Goal: Download file/media

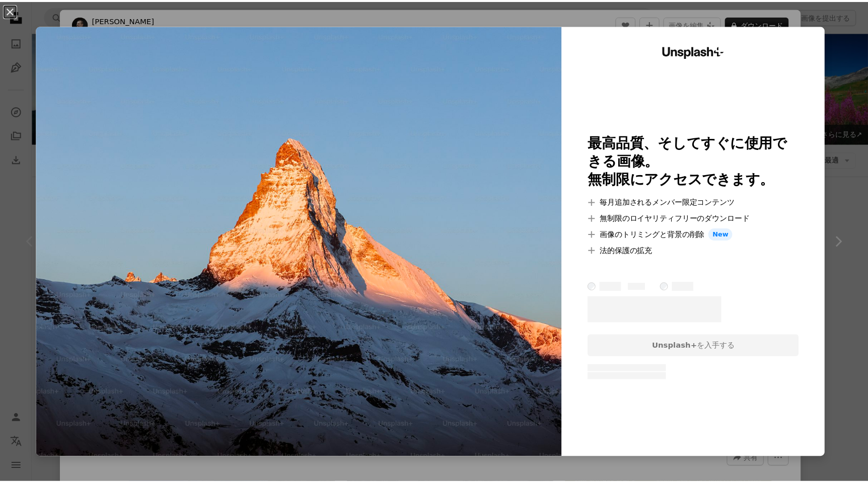
scroll to position [101, 0]
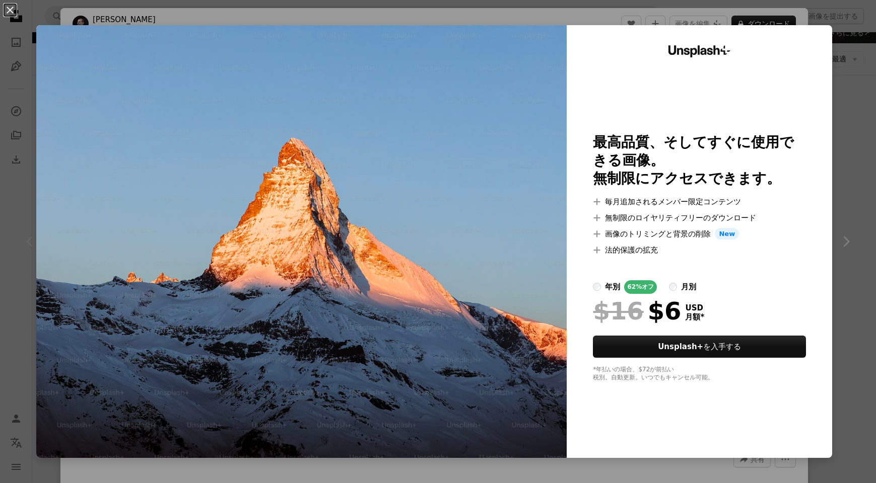
click at [835, 71] on div "An X shape Unsplash+ 最高品質、そしてすぐに使用できる画像。 無制限にアクセスできます。 A plus sign 毎月追加されるメンバー限…" at bounding box center [438, 241] width 876 height 483
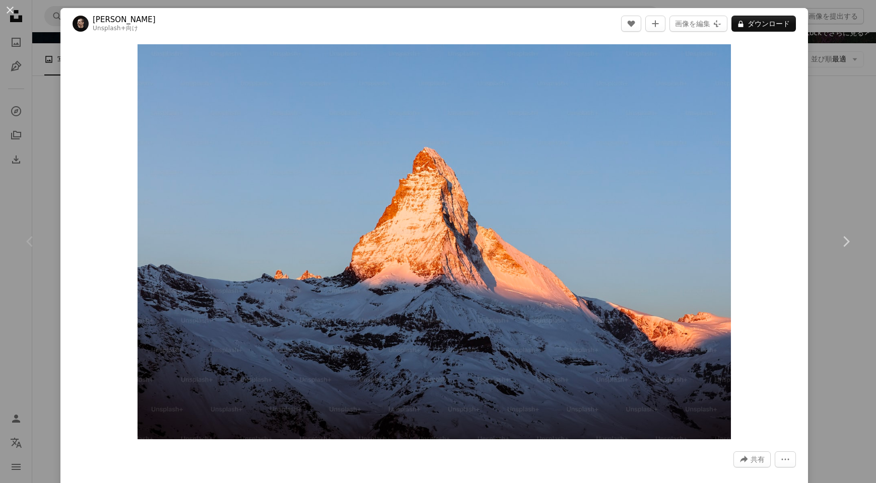
drag, startPoint x: 733, startPoint y: 377, endPoint x: 724, endPoint y: 352, distance: 26.3
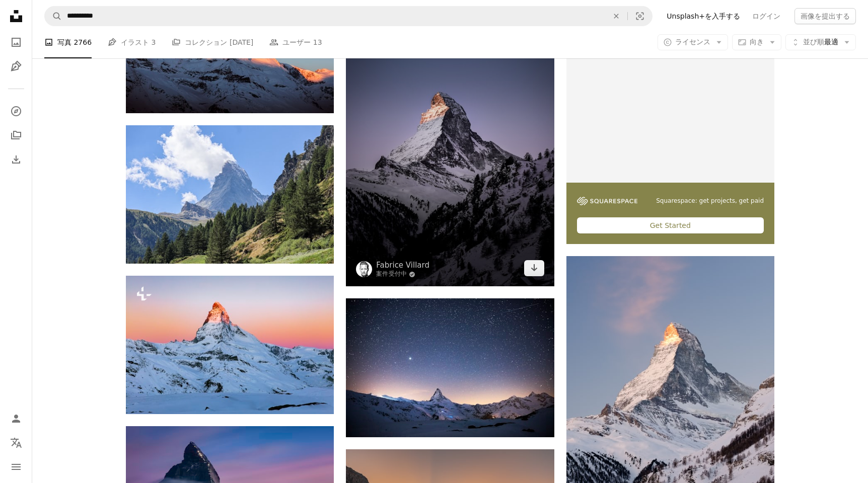
scroll to position [302, 0]
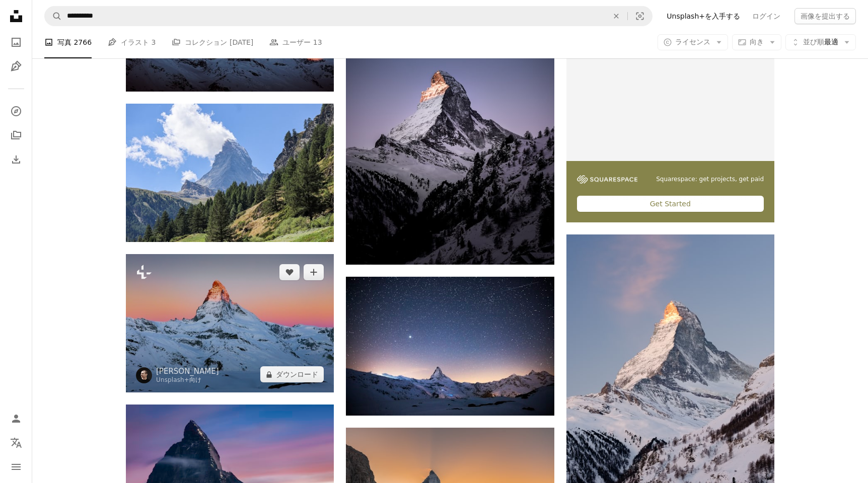
click at [281, 298] on img at bounding box center [230, 323] width 208 height 138
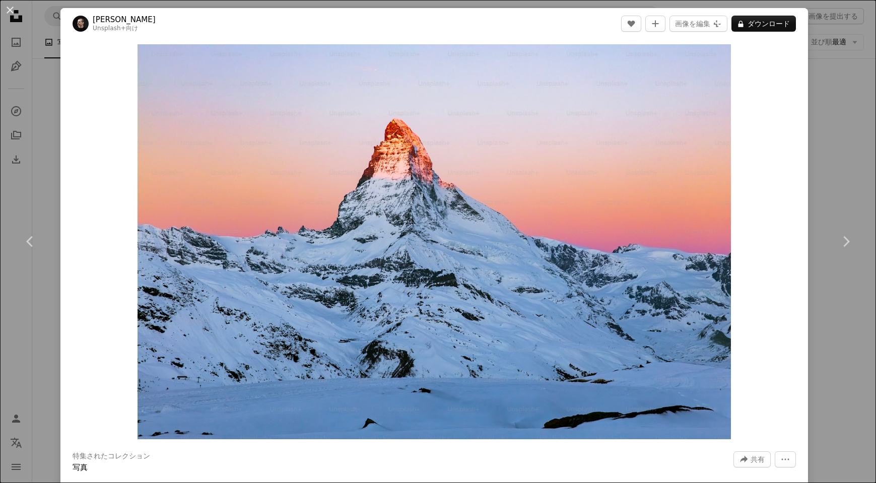
click at [832, 77] on div "An X shape Chevron left Chevron right [PERSON_NAME] Unsplash+ 向け A heart A plus…" at bounding box center [438, 241] width 876 height 483
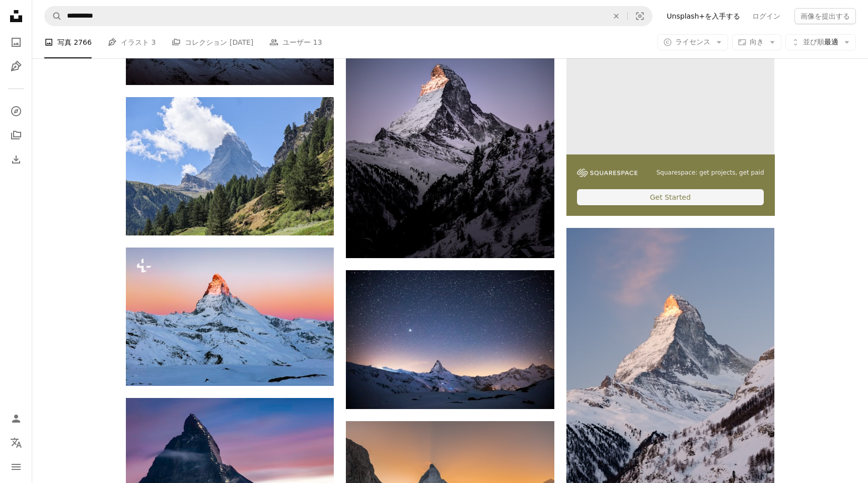
scroll to position [554, 0]
